Goal: Information Seeking & Learning: Learn about a topic

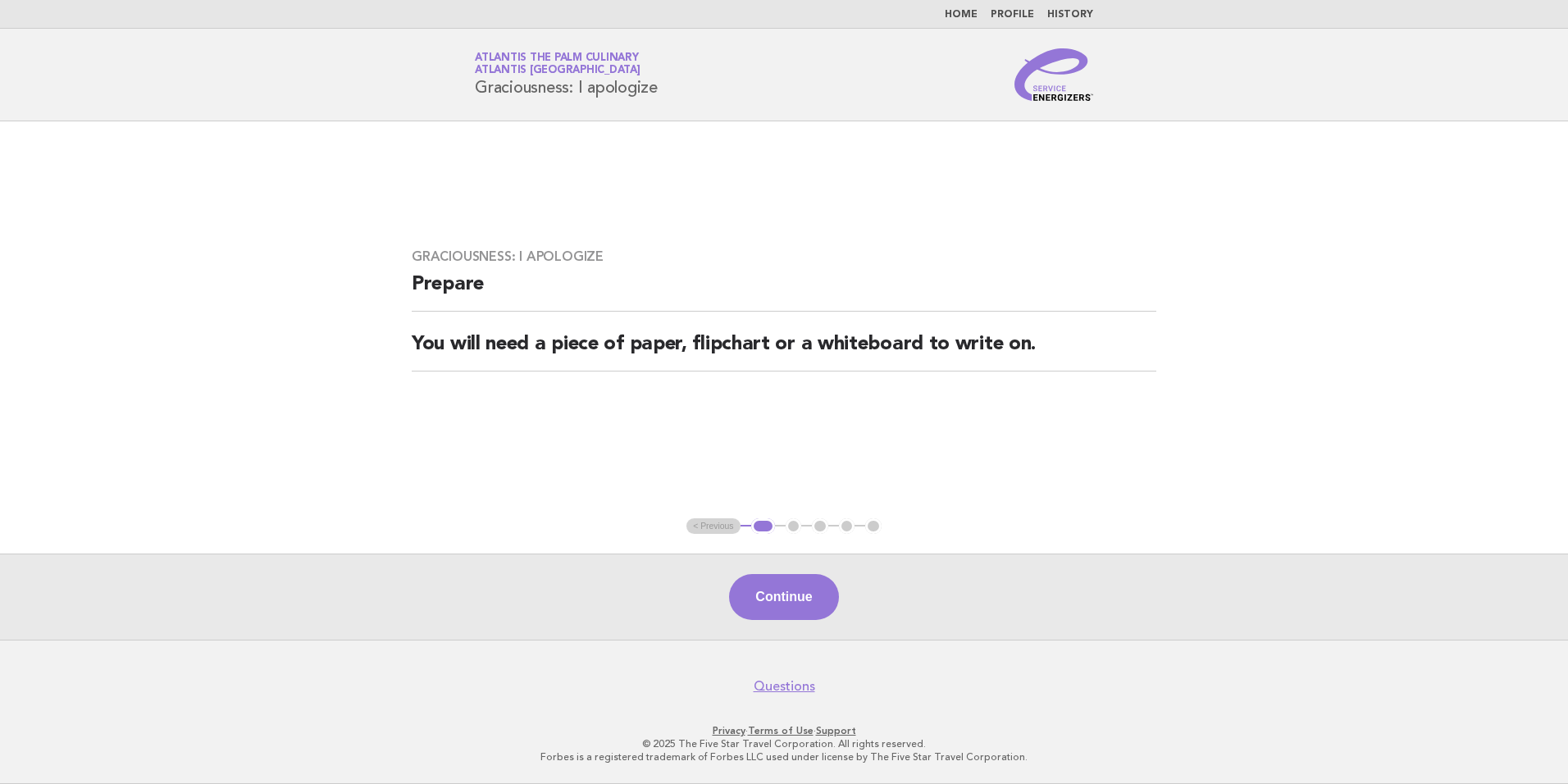
click at [955, 16] on link "Home" at bounding box center [961, 14] width 32 height 10
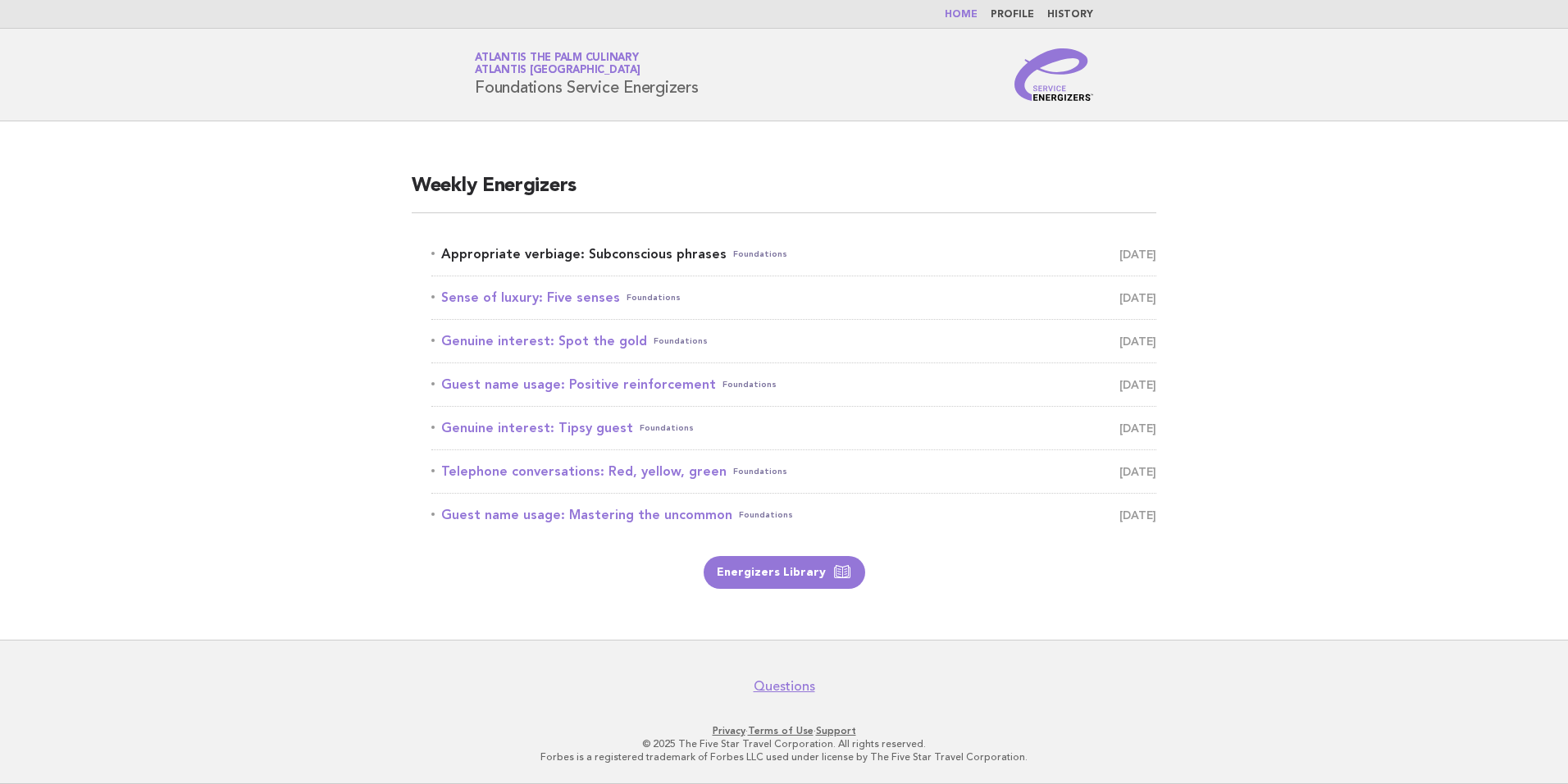
click at [556, 254] on link "Appropriate verbiage: Subconscious phrases Foundations September 10" at bounding box center [794, 254] width 725 height 23
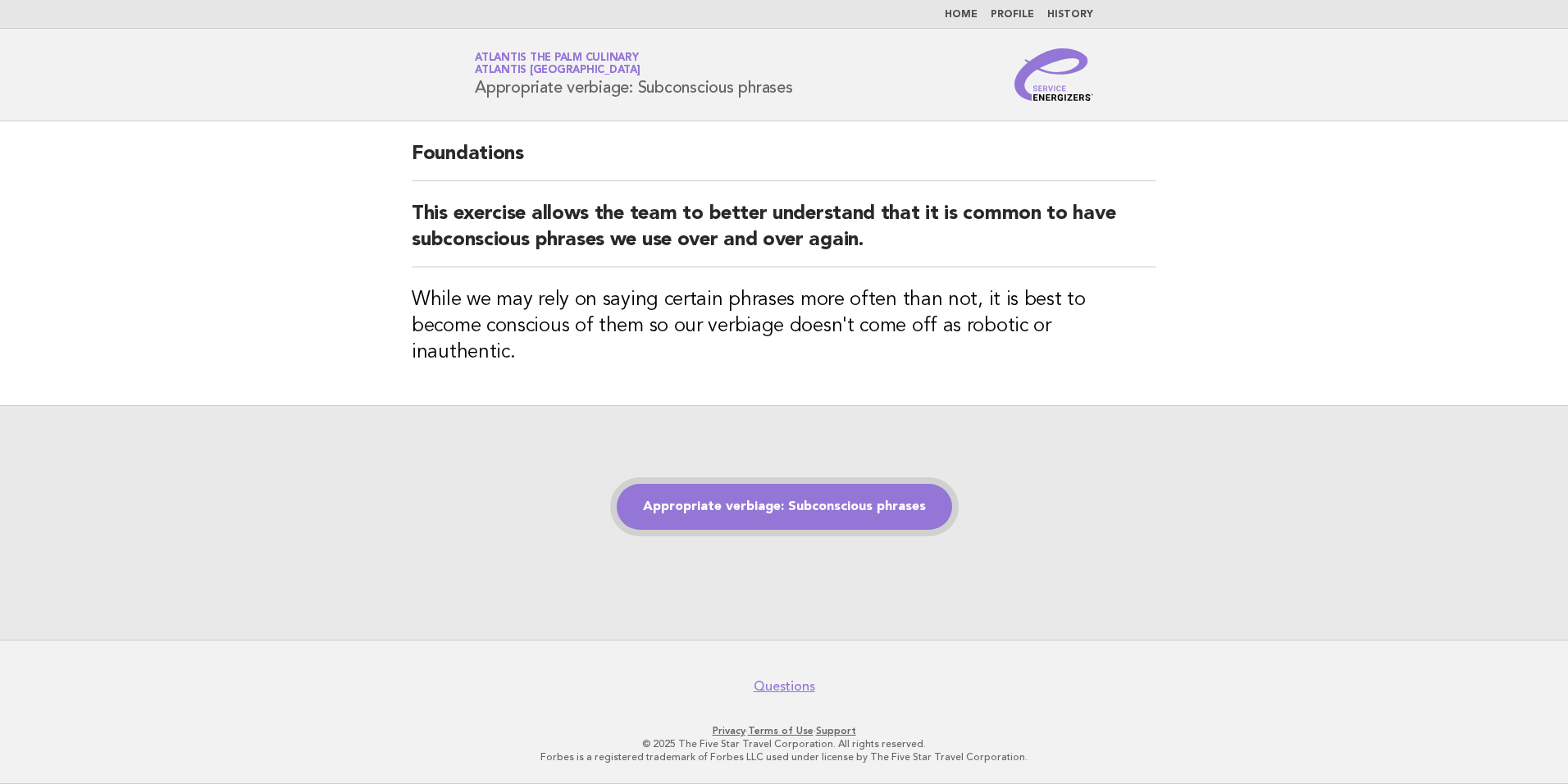
click at [694, 484] on link "Appropriate verbiage: Subconscious phrases" at bounding box center [784, 507] width 335 height 46
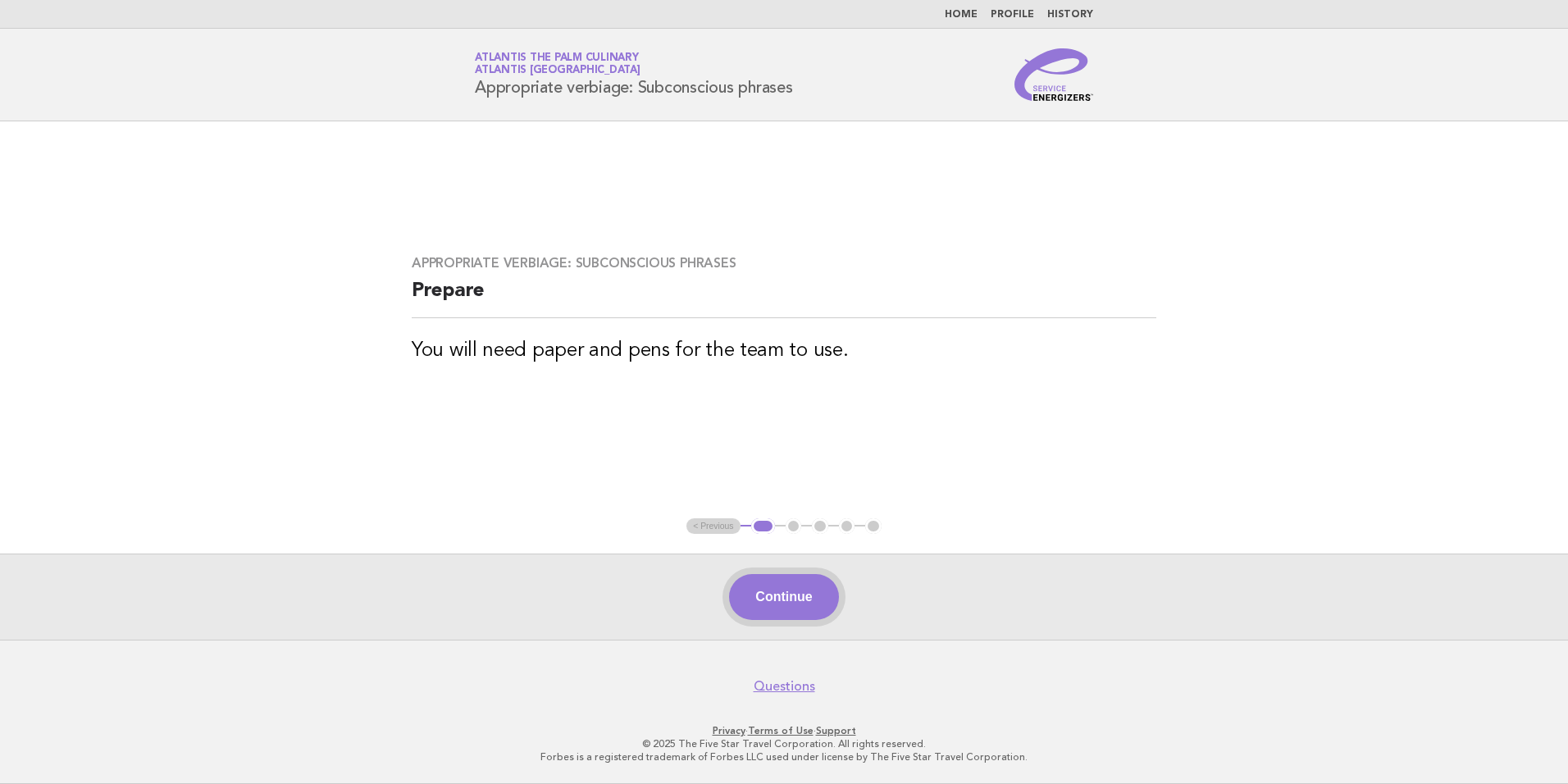
click at [793, 597] on button "Continue" at bounding box center [784, 596] width 109 height 46
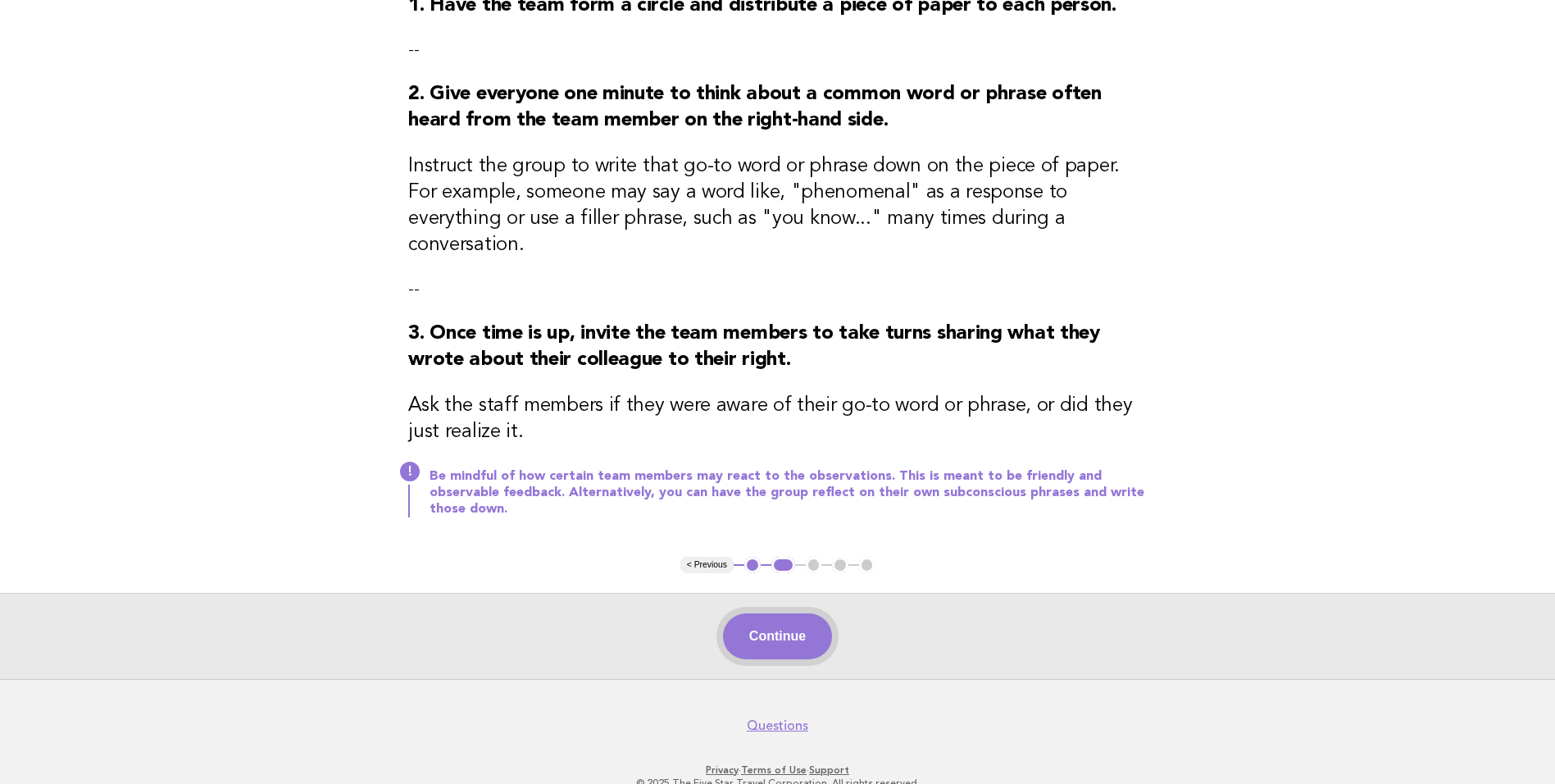
click at [791, 613] on button "Continue" at bounding box center [777, 636] width 109 height 46
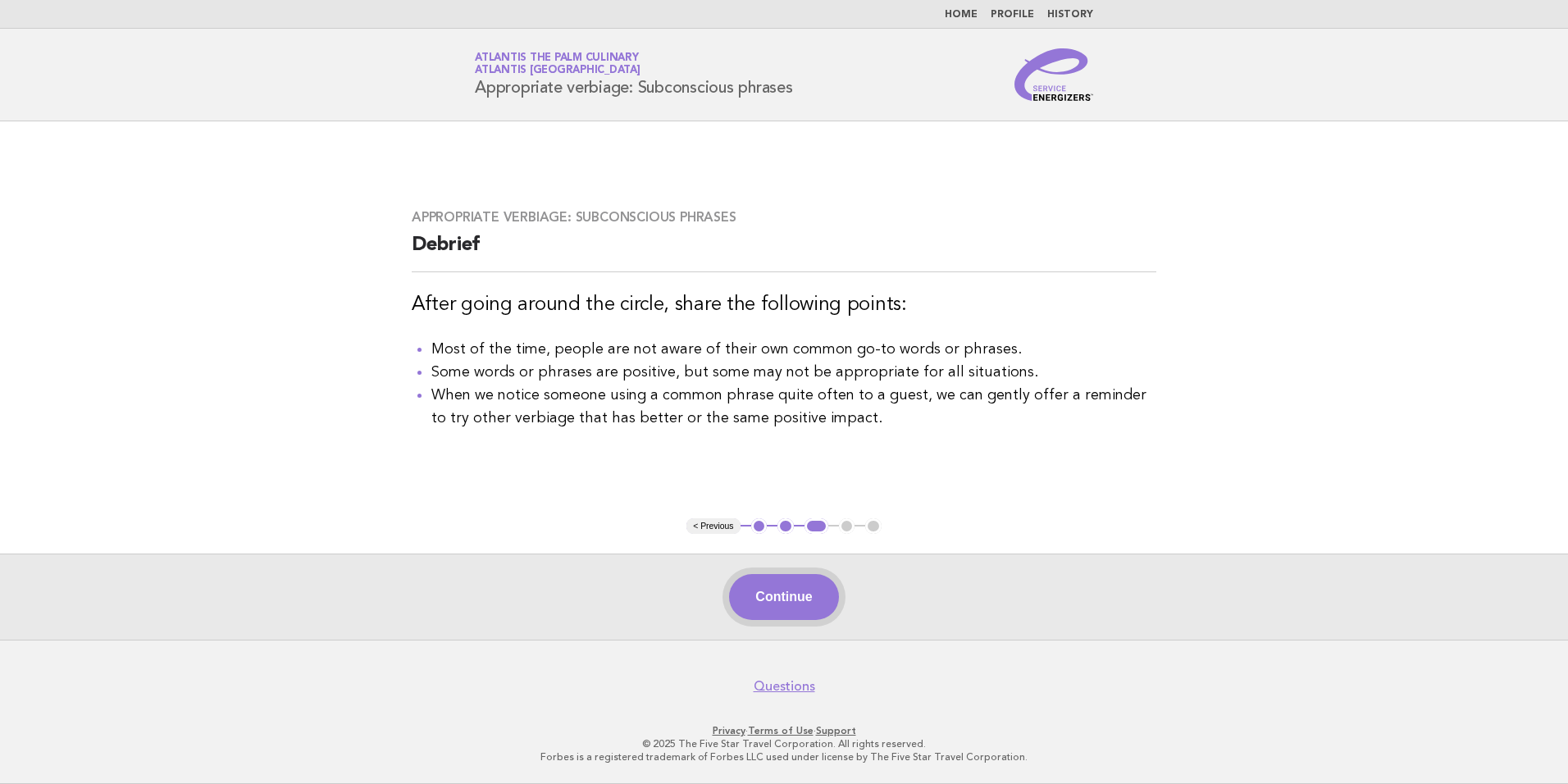
click at [780, 588] on button "Continue" at bounding box center [784, 596] width 109 height 46
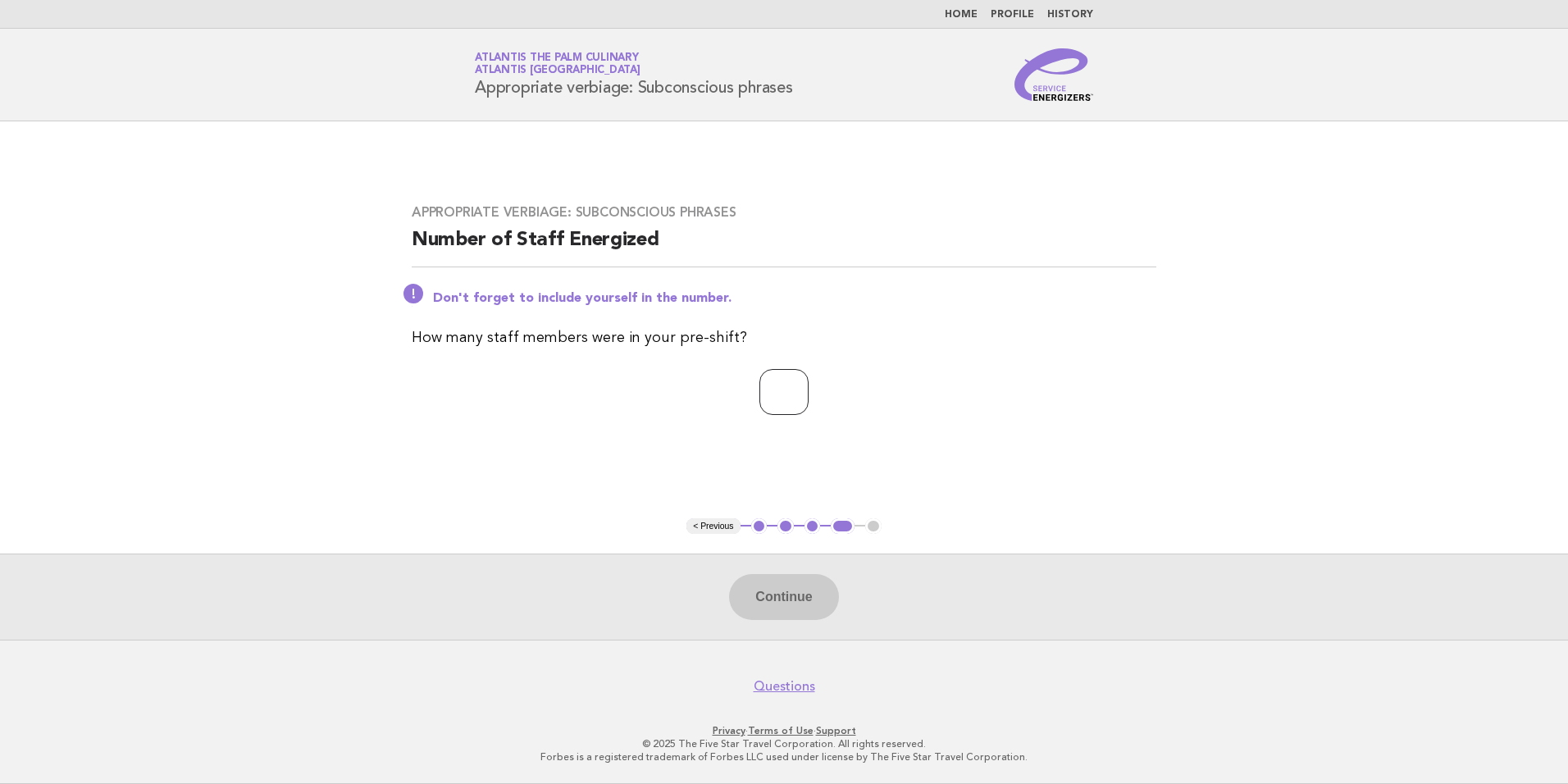
click at [783, 386] on input "number" at bounding box center [784, 392] width 49 height 46
type input "**"
click at [784, 610] on button "Continue" at bounding box center [784, 596] width 109 height 46
